Goal: Task Accomplishment & Management: Use online tool/utility

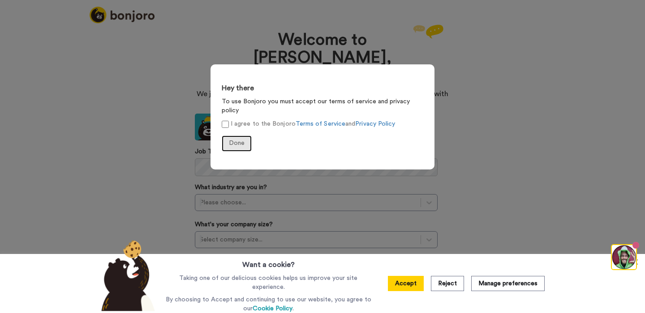
click at [235, 140] on span "Done" at bounding box center [237, 143] width 16 height 6
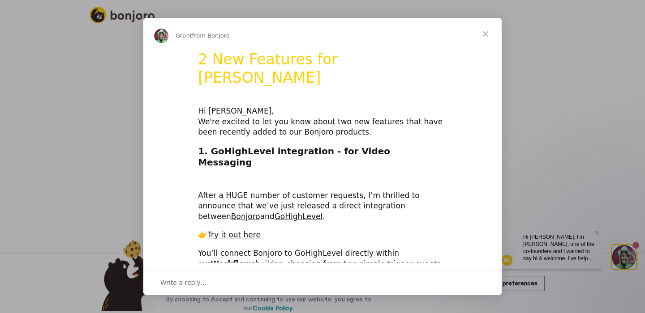
click at [486, 31] on span "Close" at bounding box center [485, 34] width 32 height 32
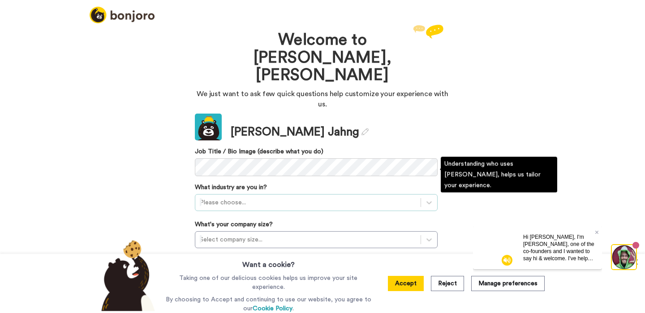
click at [230, 196] on div "Please choose..." at bounding box center [307, 203] width 225 height 14
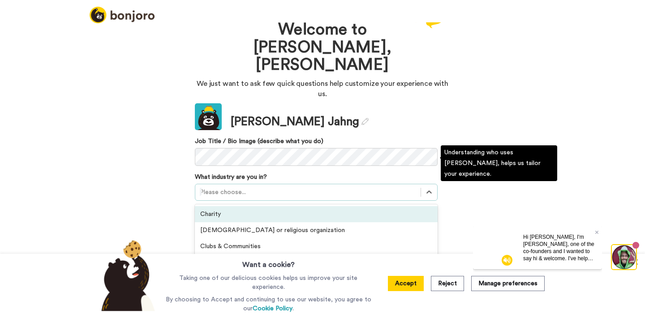
scroll to position [12, 0]
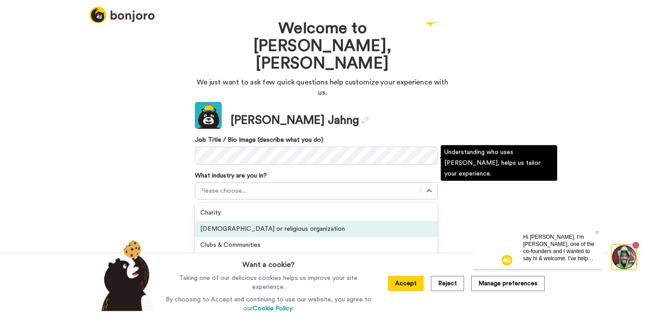
click at [228, 221] on div "Church or religious organization" at bounding box center [316, 229] width 243 height 16
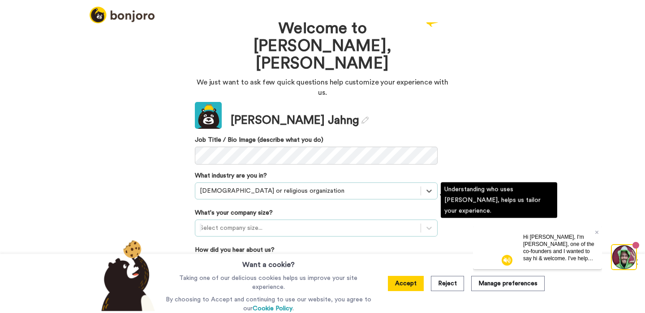
click at [225, 223] on div at bounding box center [308, 228] width 216 height 11
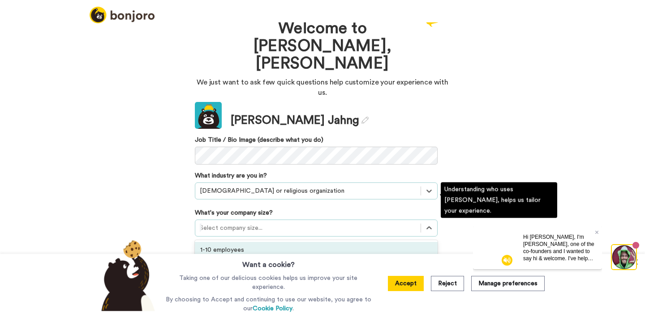
click at [228, 242] on div "1-10 employees" at bounding box center [316, 250] width 243 height 16
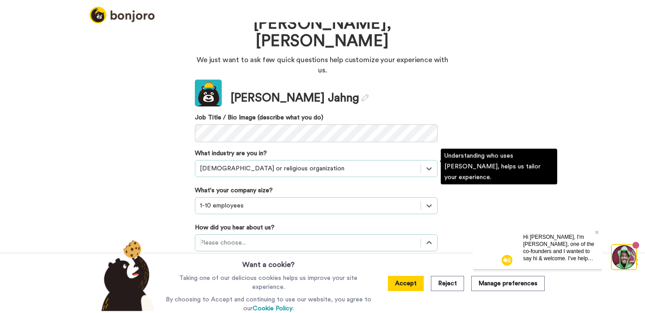
click at [230, 235] on div "option Recommended by a friend focused, 3 of 20. 20 results available. Use Up a…" at bounding box center [316, 243] width 243 height 17
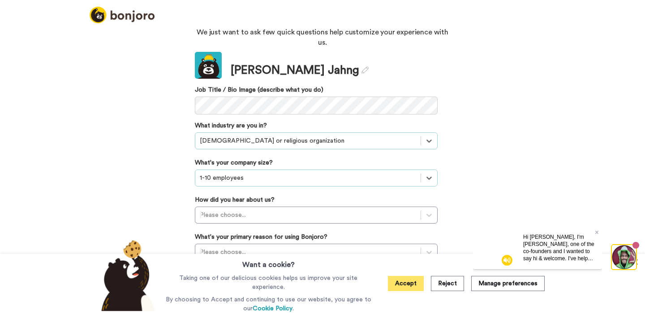
scroll to position [34, 0]
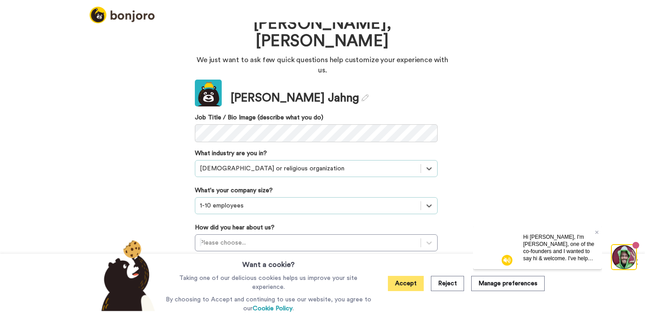
click at [415, 285] on button "Accept" at bounding box center [406, 283] width 36 height 15
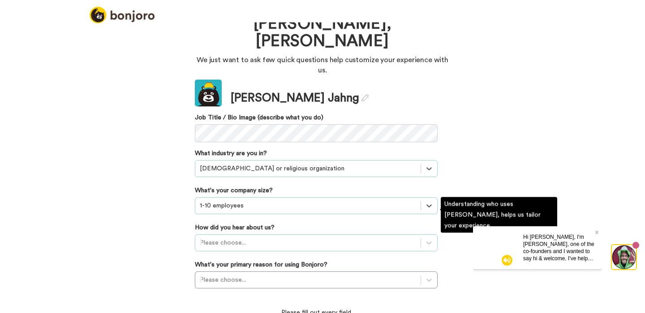
click at [248, 235] on div "Please choose..." at bounding box center [316, 243] width 243 height 17
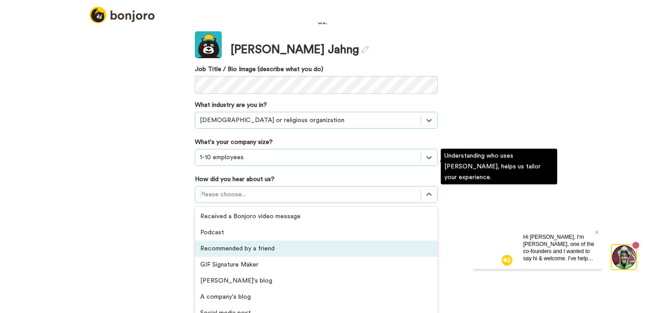
click at [246, 241] on div "Recommended by a friend" at bounding box center [316, 249] width 243 height 16
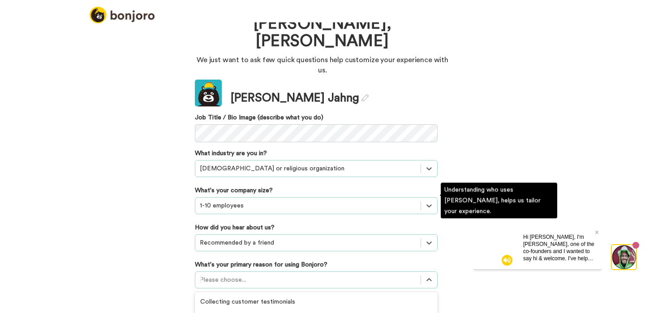
click at [247, 272] on div "option Converting leads focused, 3 of 6. 6 results available. Use Up and Down t…" at bounding box center [316, 280] width 243 height 17
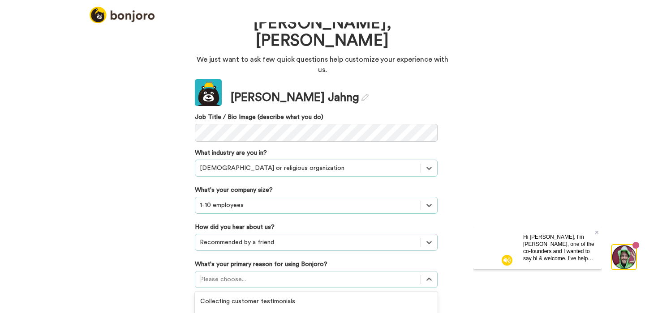
scroll to position [86, 0]
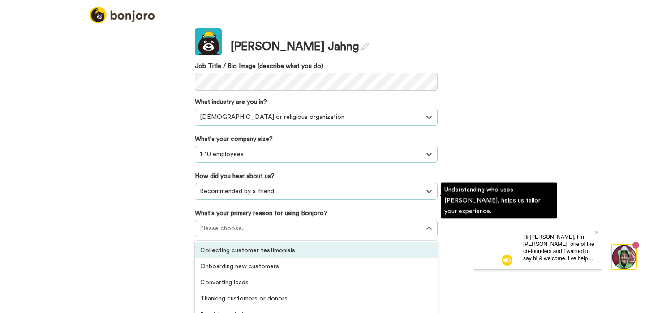
click at [166, 220] on div "Welcome to Bonjoro, Kenny We just want to ask few quick questions help customiz…" at bounding box center [322, 167] width 645 height 291
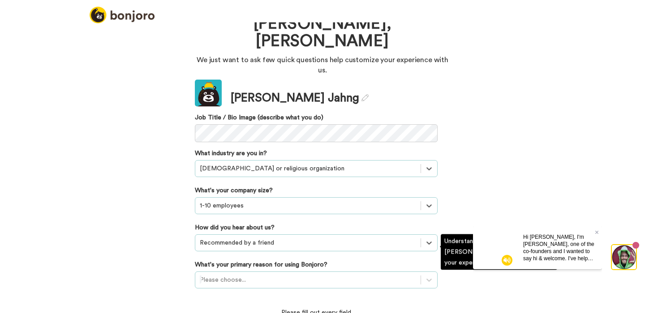
click at [214, 272] on div "Please choose..." at bounding box center [316, 280] width 243 height 17
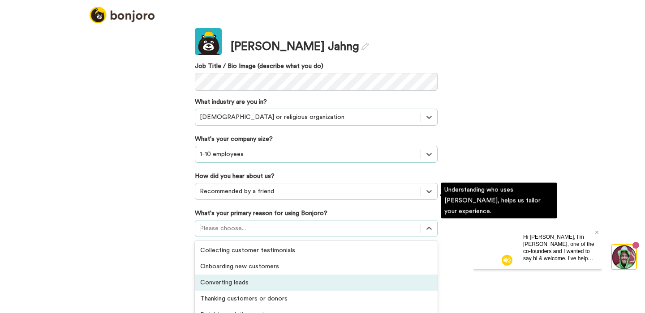
scroll to position [34, 0]
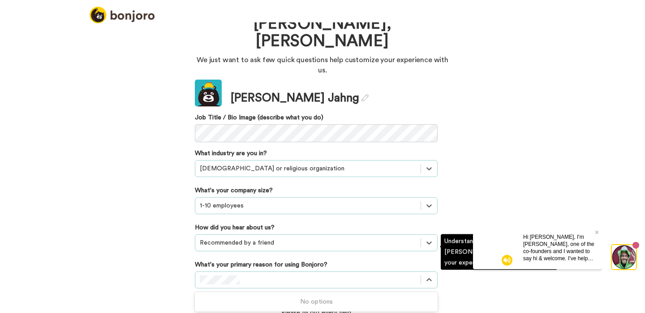
click at [313, 294] on div "No options" at bounding box center [316, 302] width 243 height 16
drag, startPoint x: 293, startPoint y: 256, endPoint x: 147, endPoint y: 257, distance: 146.4
click at [147, 257] on div "Welcome to Bonjoro, Kenny We just want to ask few quick questions help customiz…" at bounding box center [322, 167] width 645 height 291
click at [244, 272] on div "Please choose..." at bounding box center [316, 280] width 243 height 17
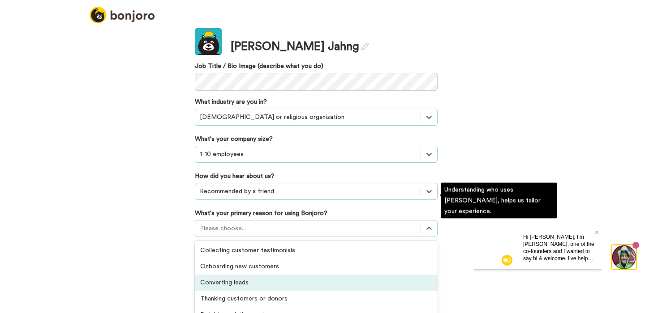
click at [239, 275] on div "Converting leads" at bounding box center [316, 283] width 243 height 16
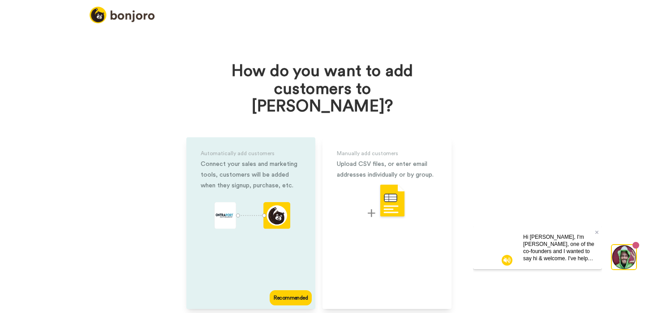
click at [289, 291] on div "Recommended" at bounding box center [291, 298] width 42 height 15
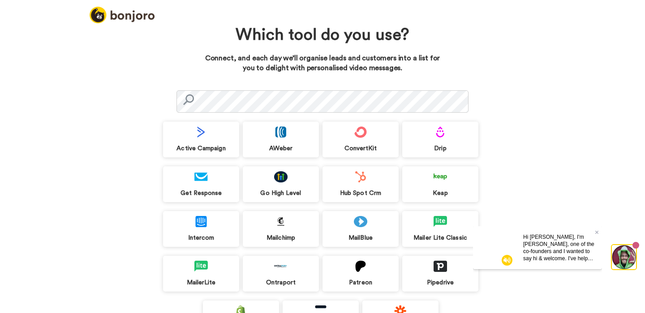
click at [366, 138] on img at bounding box center [360, 132] width 13 height 11
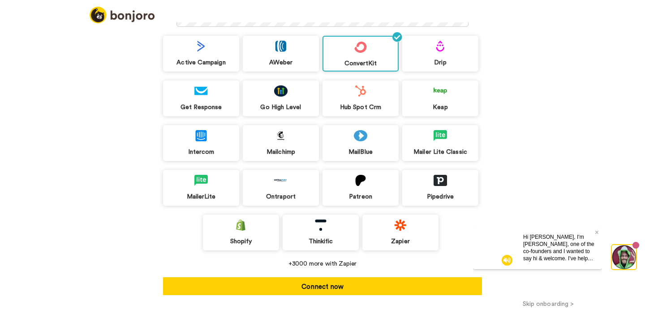
click at [436, 100] on div "Keap" at bounding box center [440, 99] width 76 height 36
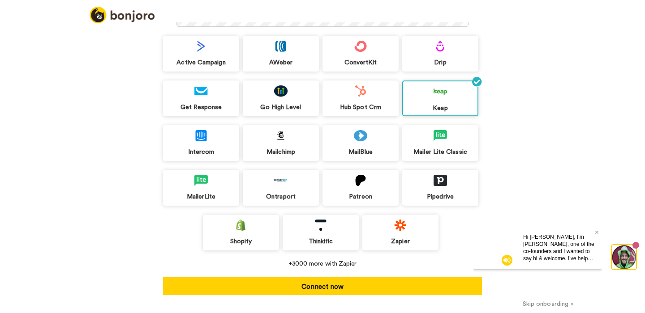
click at [373, 53] on div "ConvertKit" at bounding box center [360, 54] width 76 height 36
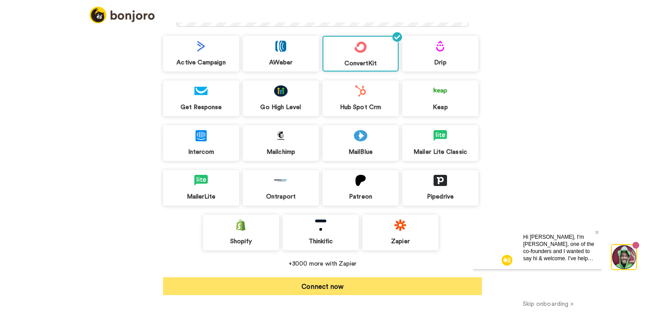
click at [319, 283] on button "Connect now" at bounding box center [322, 287] width 319 height 18
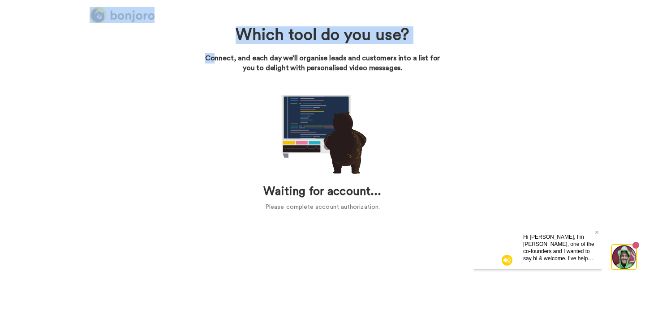
drag, startPoint x: 214, startPoint y: 58, endPoint x: 194, endPoint y: -25, distance: 85.5
click at [194, 0] on html "Which tool do you use? Connect, and each day we’ll organise leads and customers…" at bounding box center [322, 156] width 645 height 313
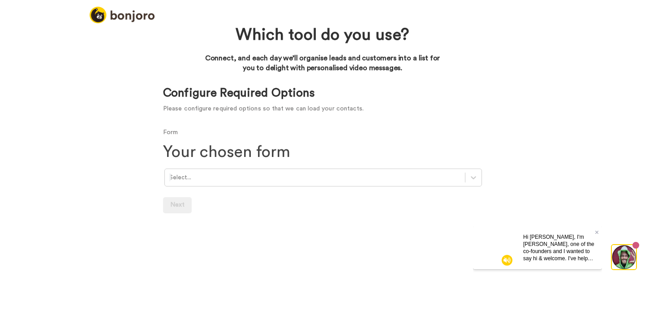
click at [191, 176] on div at bounding box center [314, 178] width 291 height 10
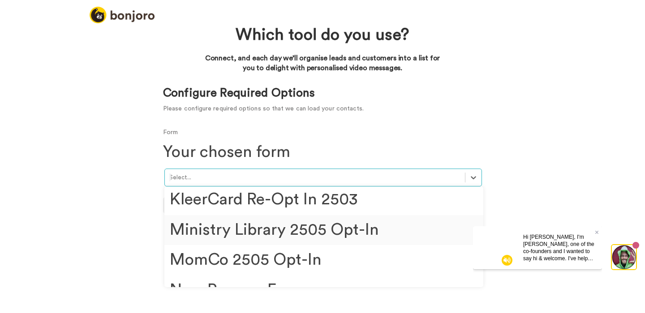
scroll to position [375, 0]
click at [233, 275] on div "New Process Form" at bounding box center [323, 290] width 319 height 30
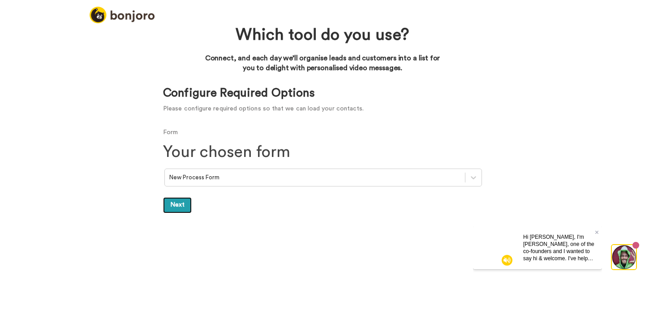
click at [174, 207] on link "Next" at bounding box center [177, 205] width 29 height 16
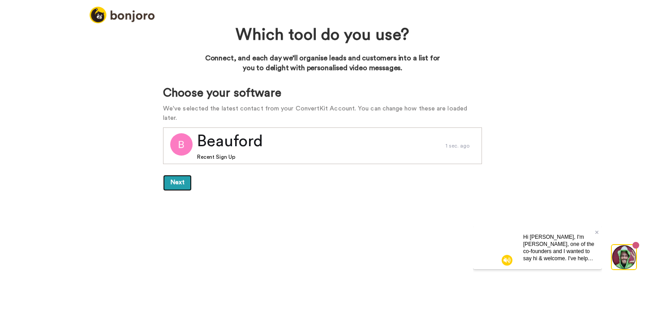
click at [175, 175] on button "Next" at bounding box center [177, 183] width 29 height 16
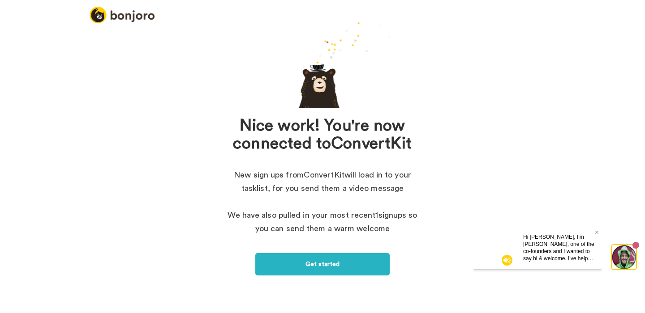
scroll to position [42, 0]
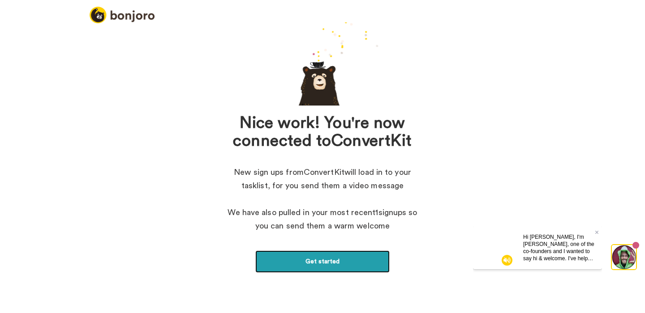
click at [324, 261] on link "Get started" at bounding box center [322, 262] width 134 height 22
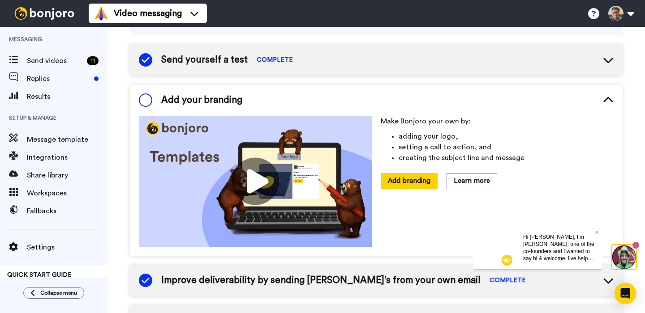
click at [231, 58] on span "Send yourself a test" at bounding box center [204, 59] width 86 height 13
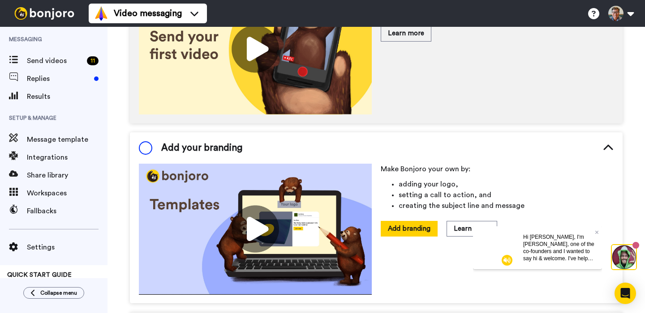
scroll to position [61, 0]
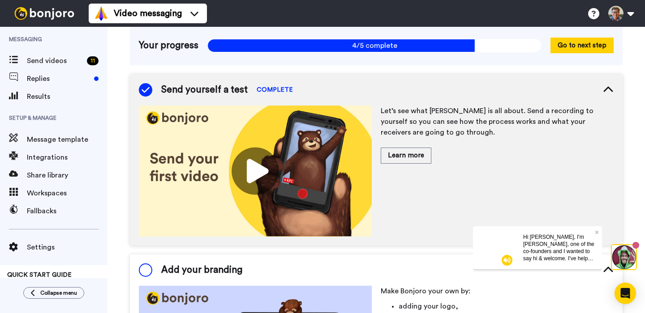
click at [606, 85] on icon at bounding box center [608, 90] width 11 height 11
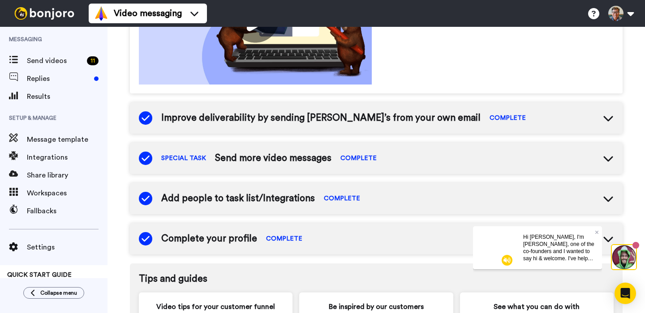
scroll to position [257, 0]
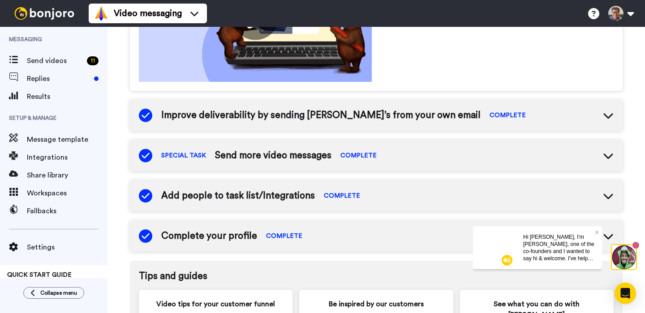
click at [308, 154] on span "Send more video messages" at bounding box center [273, 155] width 116 height 13
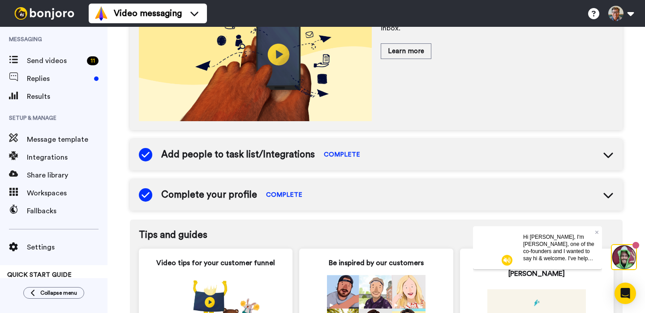
scroll to position [443, 0]
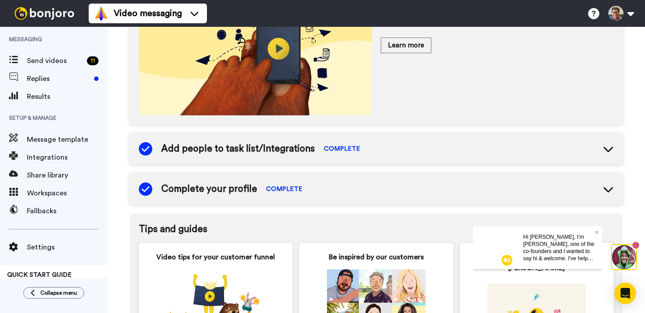
click at [301, 152] on span "Add people to task list/Integrations" at bounding box center [238, 148] width 154 height 13
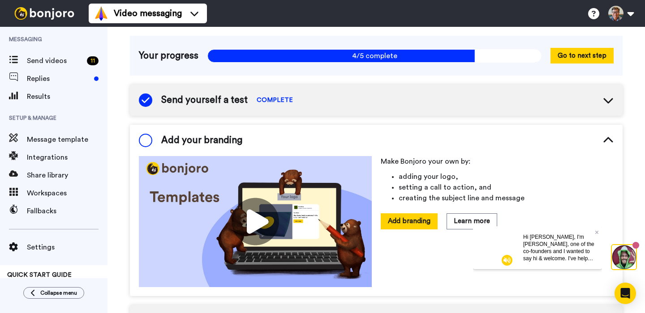
scroll to position [80, 0]
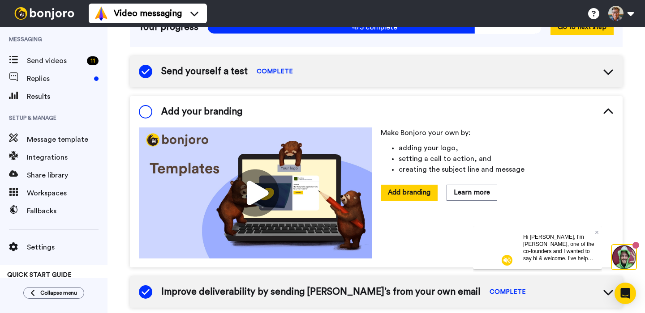
click at [195, 111] on span "Add your branding" at bounding box center [201, 111] width 81 height 13
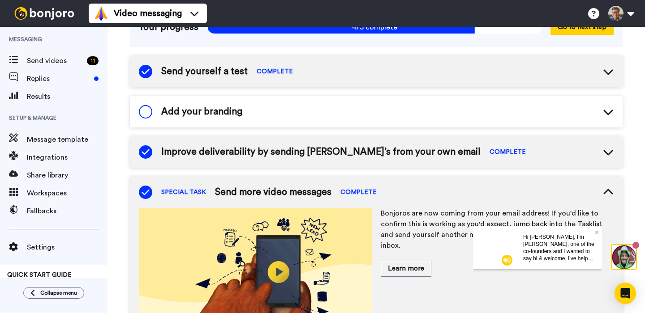
click at [147, 110] on span at bounding box center [145, 111] width 13 height 13
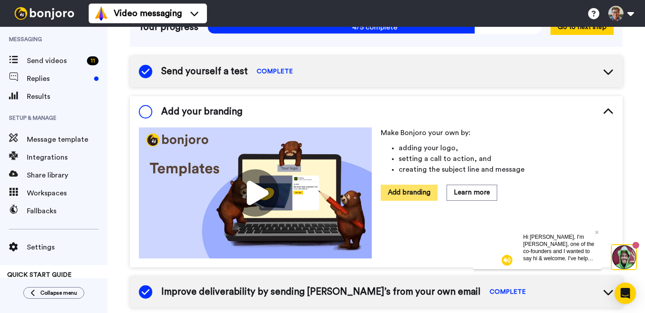
click at [401, 191] on button "Add branding" at bounding box center [409, 193] width 57 height 16
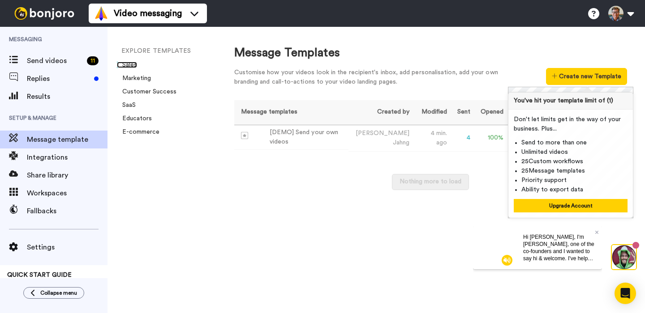
click at [131, 64] on link "Sales" at bounding box center [127, 65] width 20 height 6
click at [569, 78] on button "Create new Template" at bounding box center [586, 76] width 81 height 17
click at [406, 137] on td "Kenny Jahng" at bounding box center [380, 138] width 64 height 26
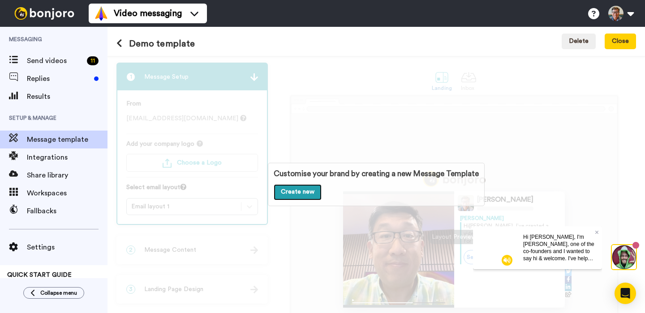
click at [296, 191] on link "Create new" at bounding box center [298, 192] width 48 height 16
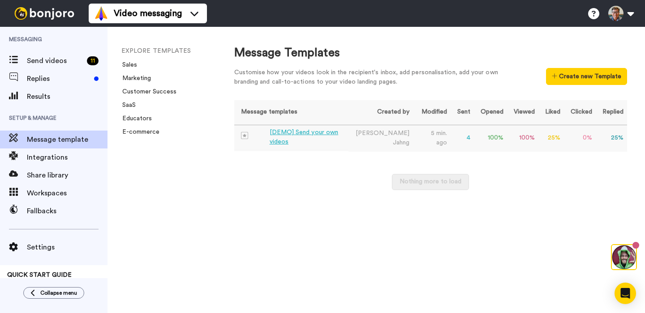
click at [321, 135] on div "[DEMO] Send your own videos" at bounding box center [307, 137] width 75 height 19
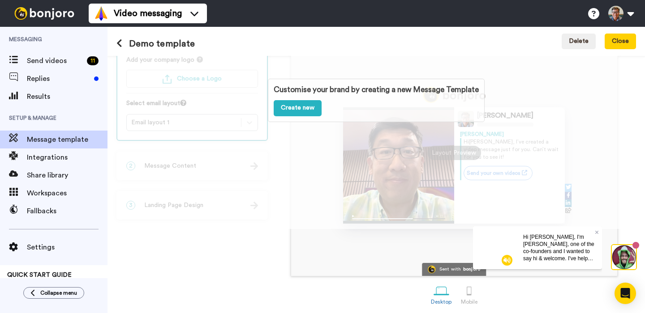
scroll to position [85, 0]
click at [263, 189] on div "Customise your brand by creating a new Message Template Create new" at bounding box center [375, 99] width 537 height 257
click at [253, 197] on div "Customise your brand by creating a new Message Template Create new" at bounding box center [375, 99] width 537 height 257
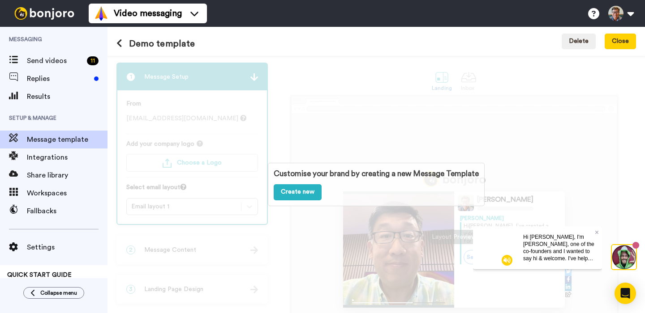
click at [239, 108] on div "Customise your brand by creating a new Message Template Create new" at bounding box center [375, 184] width 537 height 257
click at [122, 42] on button at bounding box center [122, 44] width 13 height 10
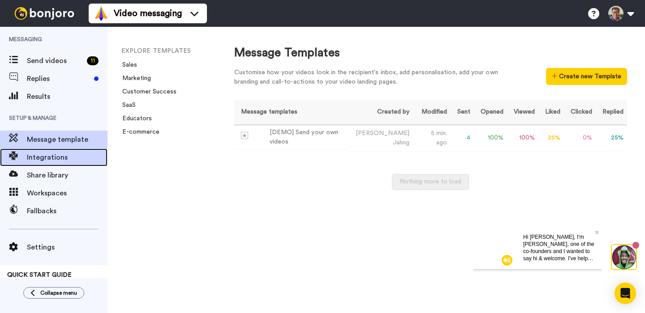
click at [53, 156] on span "Integrations" at bounding box center [67, 157] width 81 height 11
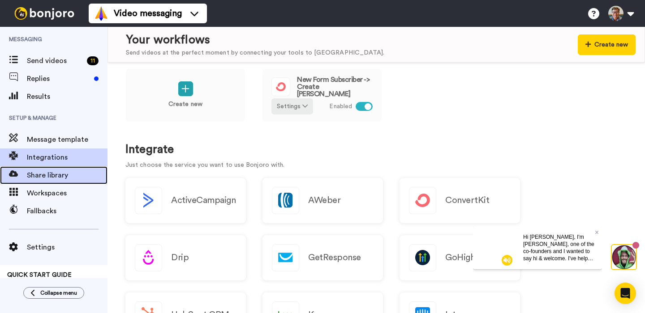
click at [56, 173] on span "Share library" at bounding box center [67, 175] width 81 height 11
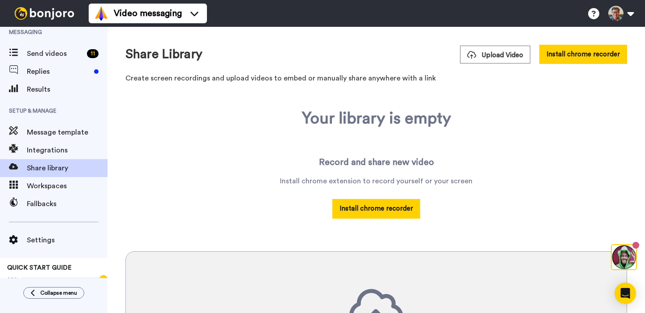
scroll to position [12, 0]
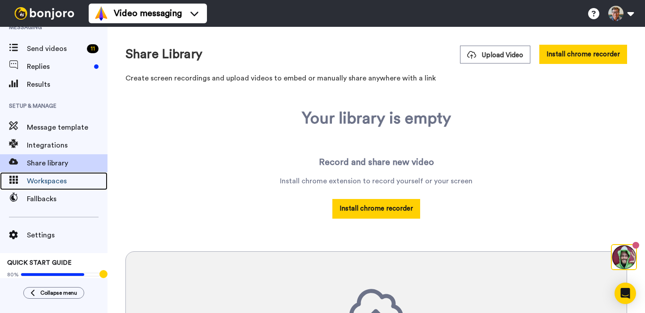
click at [56, 173] on div "Workspaces" at bounding box center [53, 181] width 107 height 18
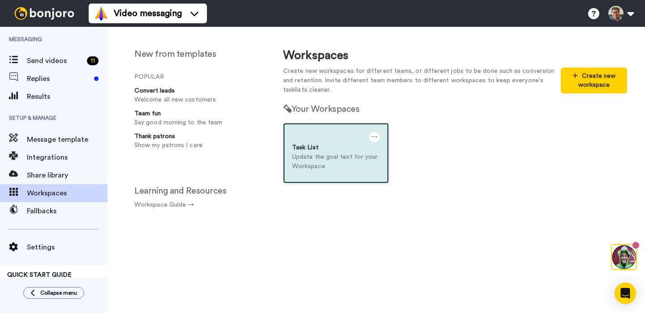
click at [298, 165] on p "Update the goal text for your Workspace" at bounding box center [336, 162] width 88 height 19
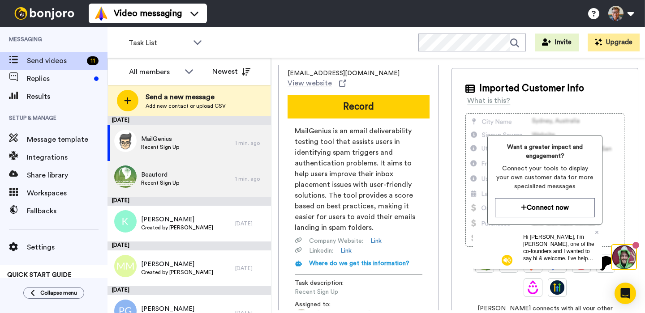
scroll to position [8, 0]
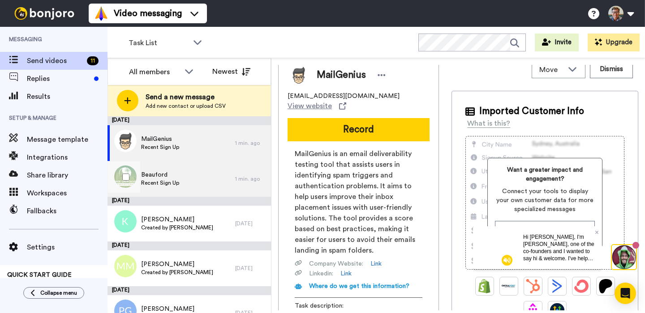
click at [192, 181] on div "Beauford Recent Sign Up" at bounding box center [171, 179] width 128 height 36
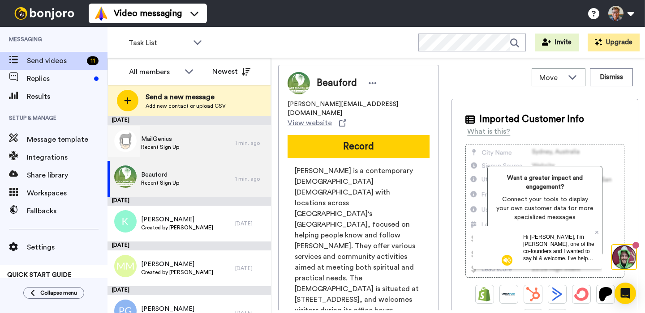
click at [237, 144] on div "1 min. ago" at bounding box center [250, 143] width 31 height 7
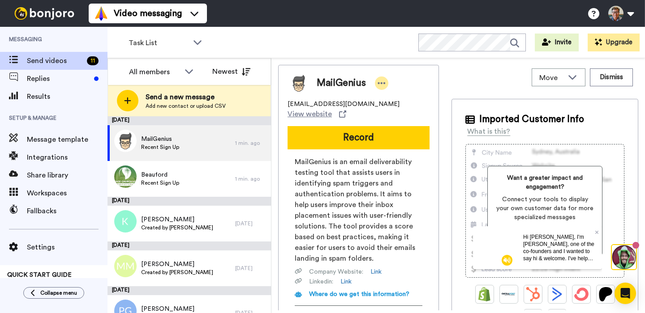
click at [381, 87] on icon at bounding box center [381, 83] width 8 height 9
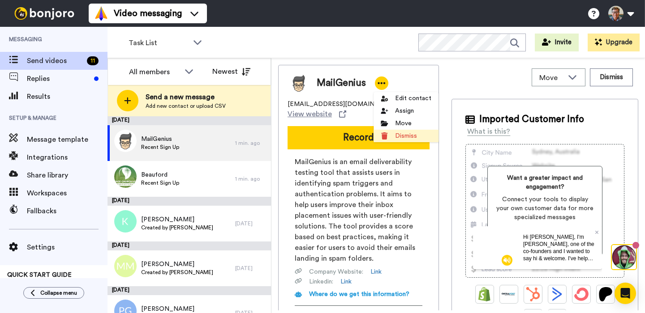
click at [392, 135] on li "Dismiss" at bounding box center [405, 136] width 65 height 13
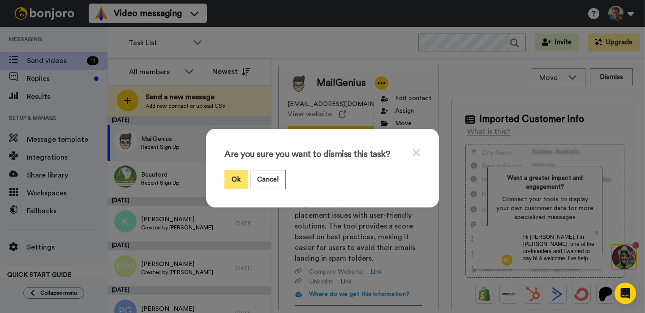
click at [231, 180] on button "Ok" at bounding box center [235, 179] width 23 height 19
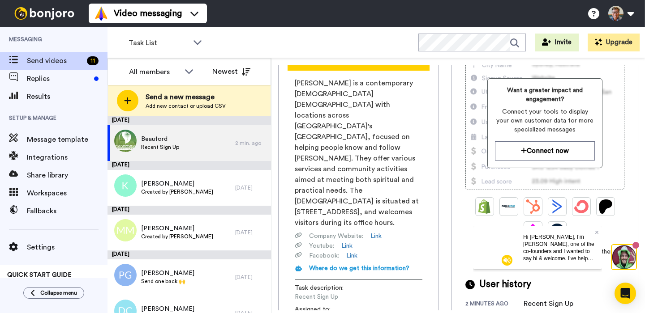
scroll to position [89, 0]
click at [461, 167] on div "Imported Customer Info What is this? Want a greater impact and engagement? Conn…" at bounding box center [544, 166] width 187 height 312
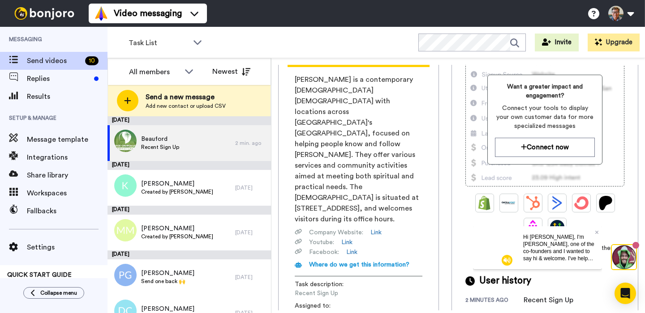
scroll to position [0, 0]
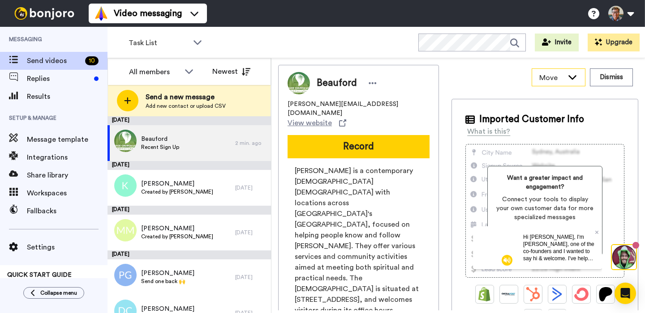
click at [573, 78] on icon at bounding box center [572, 77] width 8 height 4
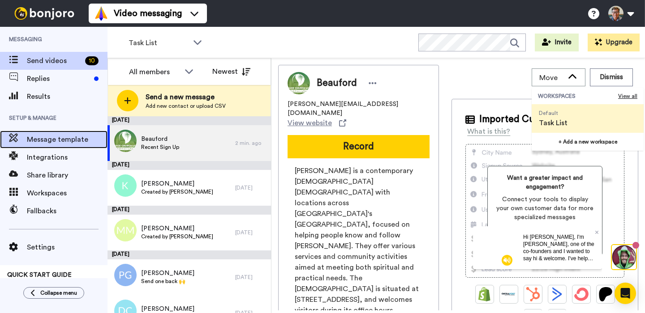
click at [65, 140] on span "Message template" at bounding box center [67, 139] width 81 height 11
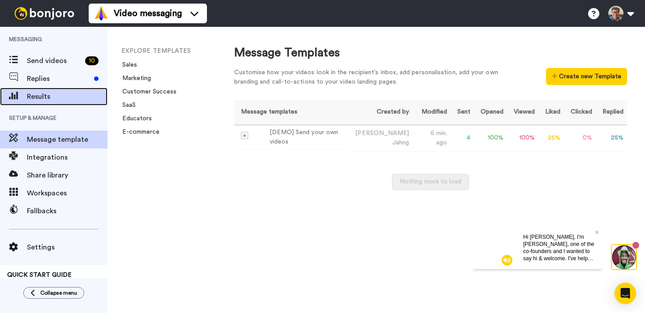
click at [39, 95] on span "Results" at bounding box center [67, 96] width 81 height 11
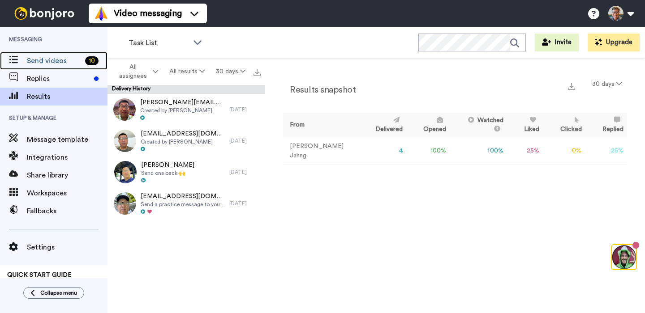
click at [48, 60] on span "Send videos" at bounding box center [54, 61] width 55 height 11
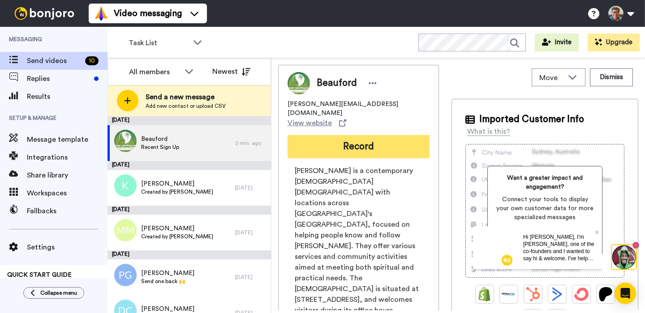
click at [370, 135] on button "Record" at bounding box center [358, 146] width 142 height 23
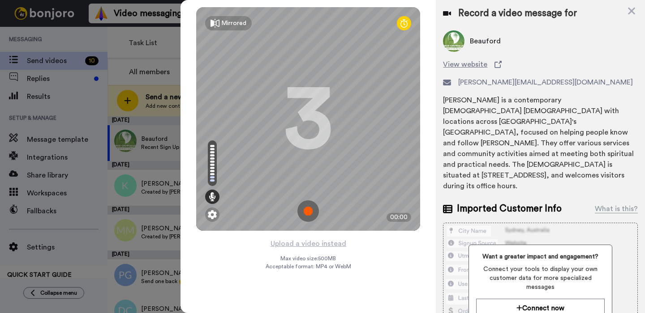
click at [307, 210] on img at bounding box center [307, 211] width 21 height 21
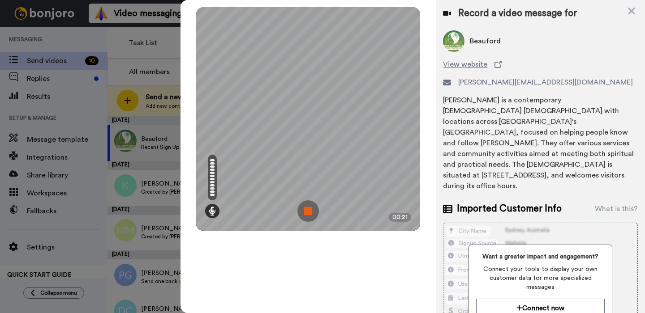
click at [308, 210] on img at bounding box center [307, 211] width 21 height 21
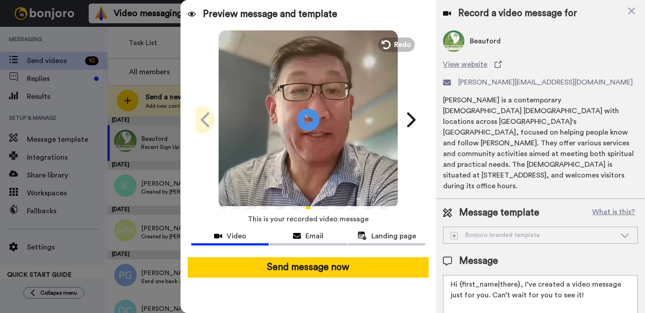
click at [201, 113] on icon at bounding box center [206, 119] width 14 height 17
click at [398, 44] on span "Redo" at bounding box center [403, 45] width 19 height 12
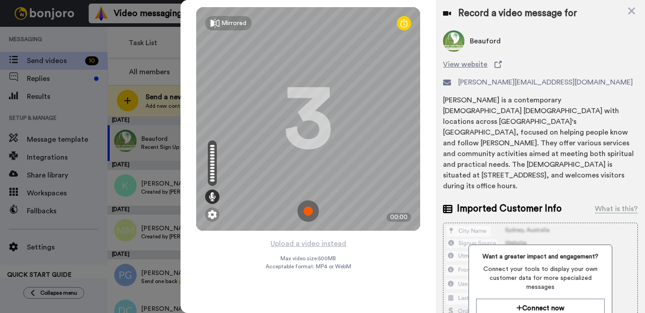
click at [307, 211] on img at bounding box center [307, 211] width 21 height 21
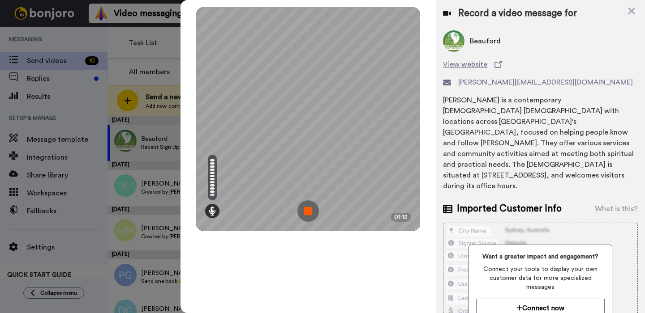
click at [309, 212] on img at bounding box center [307, 211] width 21 height 21
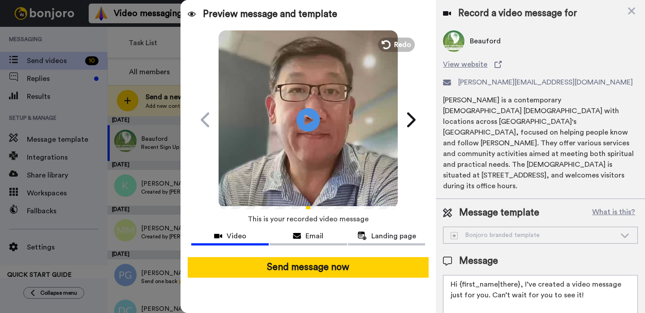
click at [314, 119] on icon at bounding box center [308, 120] width 24 height 24
click at [193, 222] on div "Preview message and template Play/Pause A video message with you in mind Kenny …" at bounding box center [307, 156] width 255 height 313
click at [304, 235] on div "Email" at bounding box center [308, 236] width 77 height 11
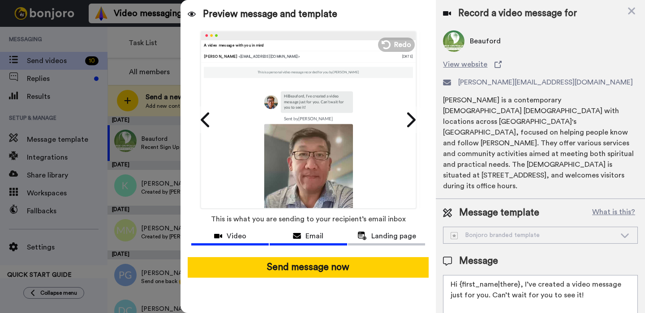
click at [249, 232] on div "Video" at bounding box center [229, 236] width 77 height 11
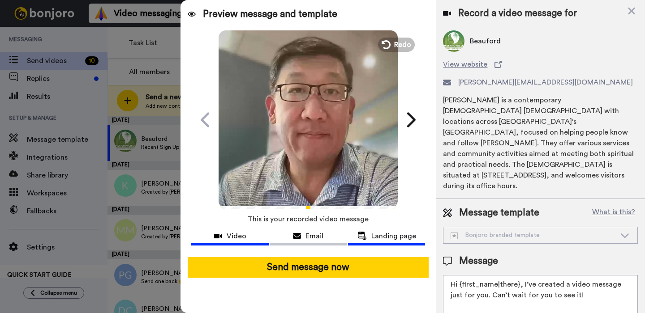
click at [389, 234] on span "Landing page" at bounding box center [393, 236] width 45 height 11
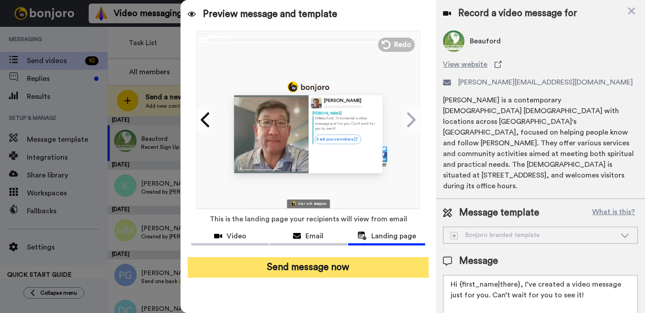
click at [310, 269] on button "Send message now" at bounding box center [308, 267] width 241 height 21
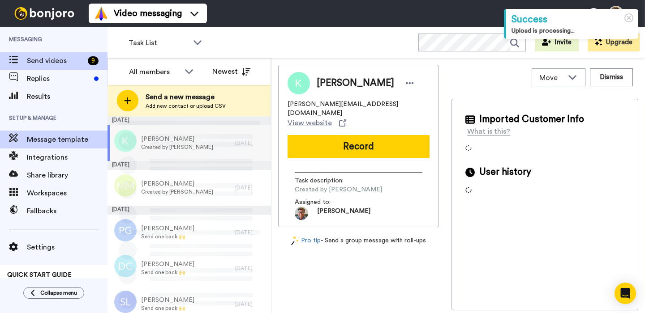
click at [48, 142] on span "Message template" at bounding box center [67, 139] width 81 height 11
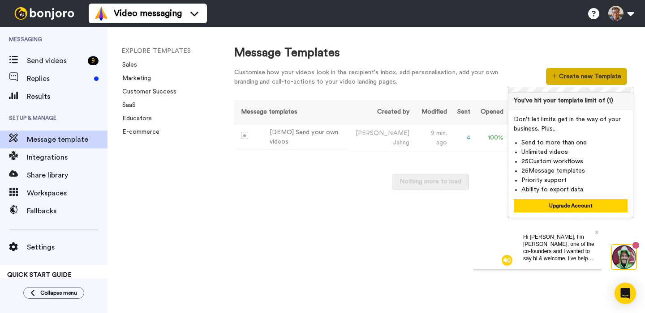
click at [576, 74] on button "Create new Template" at bounding box center [586, 76] width 81 height 17
